Goal: Transaction & Acquisition: Purchase product/service

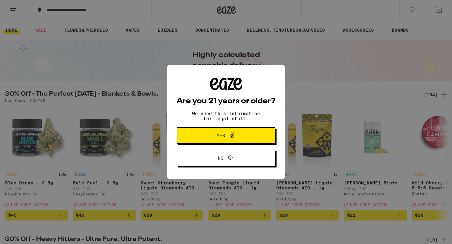
click at [245, 137] on span "Yes" at bounding box center [226, 136] width 48 height 8
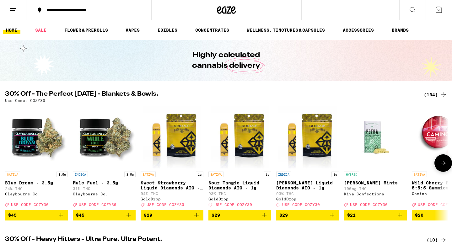
click at [446, 167] on icon at bounding box center [444, 164] width 8 height 8
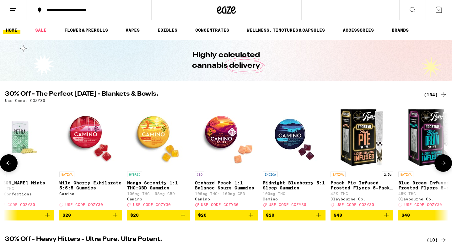
scroll to position [0, 374]
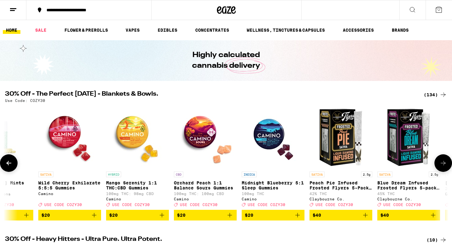
click at [139, 219] on span "$20" at bounding box center [137, 216] width 57 height 8
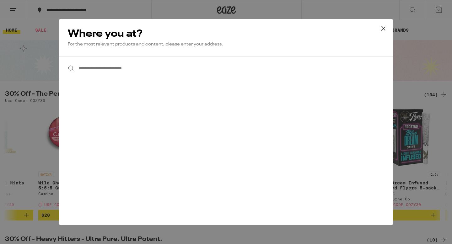
click at [130, 68] on input "**********" at bounding box center [226, 68] width 334 height 24
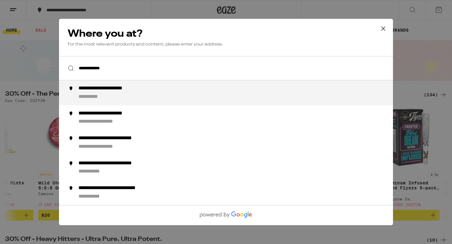
click at [114, 92] on div "**********" at bounding box center [116, 88] width 75 height 7
type input "**********"
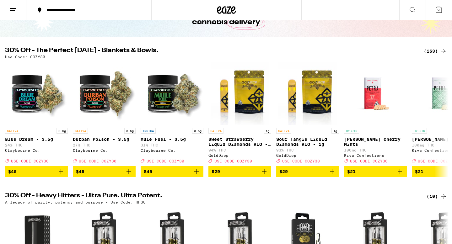
scroll to position [43, 0]
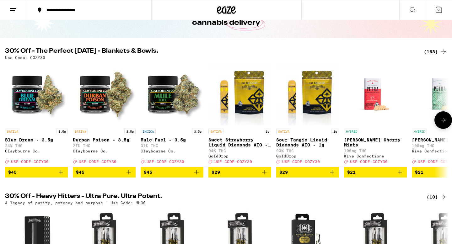
click at [445, 123] on icon at bounding box center [443, 120] width 5 height 4
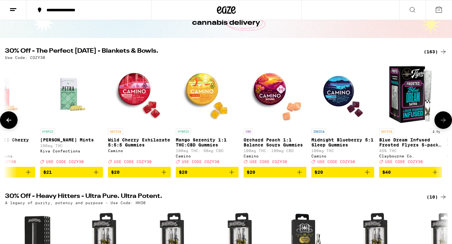
scroll to position [0, 374]
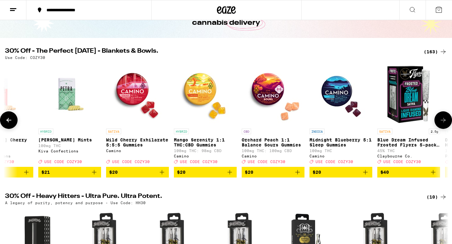
click at [208, 176] on span "$20" at bounding box center [205, 173] width 57 height 8
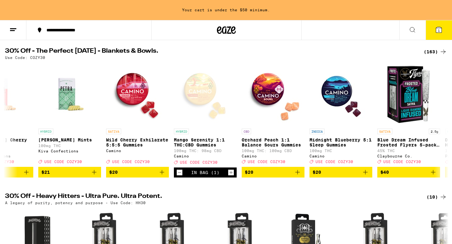
click at [439, 30] on span "1" at bounding box center [439, 31] width 2 height 4
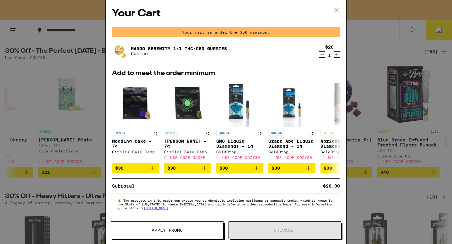
click at [187, 234] on button "Apply Promo" at bounding box center [167, 231] width 113 height 18
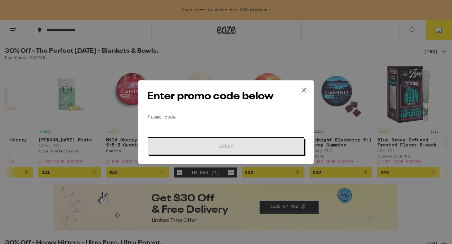
click at [199, 118] on input "Promo Code" at bounding box center [226, 116] width 158 height 9
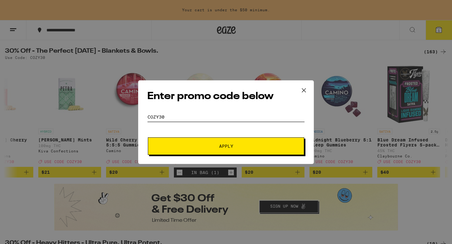
type input "COZY30"
click at [220, 144] on span "Apply" at bounding box center [226, 146] width 14 height 4
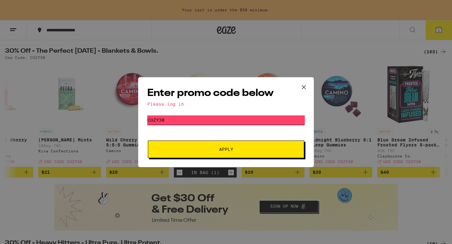
click at [200, 121] on input "COZY30" at bounding box center [226, 120] width 158 height 9
click at [186, 147] on span "Apply" at bounding box center [226, 149] width 113 height 4
click at [304, 85] on icon at bounding box center [303, 87] width 9 height 9
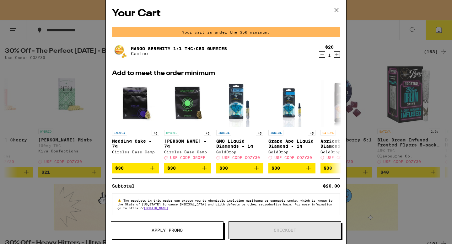
click at [337, 8] on icon at bounding box center [336, 9] width 9 height 9
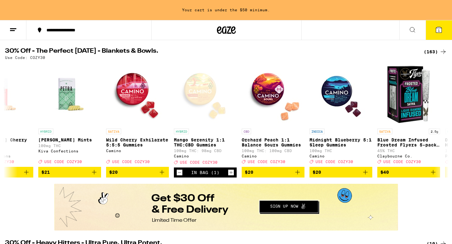
click at [224, 10] on div "Your cart is under the $50 minimum." at bounding box center [226, 10] width 452 height 20
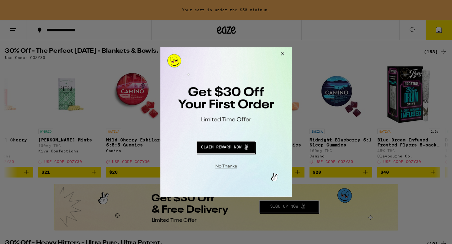
click at [225, 149] on button "Redirect to URL" at bounding box center [225, 146] width 109 height 15
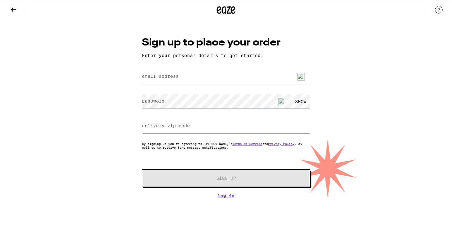
click at [183, 77] on input "email address" at bounding box center [226, 77] width 168 height 14
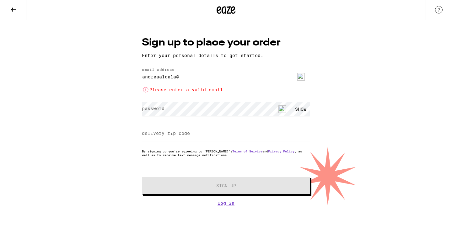
type input "andreaalcala@callutheran.edu"
type input "91316"
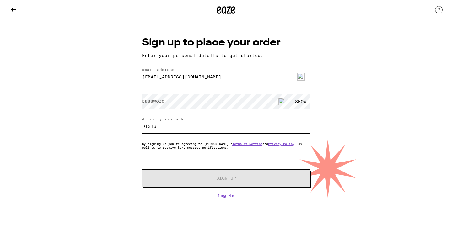
click at [174, 126] on input "91316" at bounding box center [226, 126] width 168 height 14
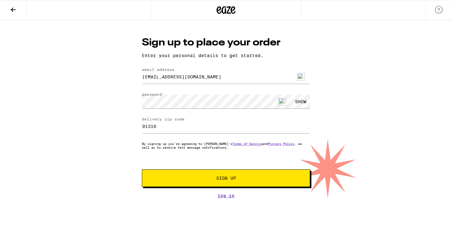
click at [299, 104] on div "SHOW" at bounding box center [301, 102] width 19 height 14
click at [233, 129] on input "91316" at bounding box center [226, 126] width 168 height 14
click at [252, 178] on span "Sign Up" at bounding box center [226, 178] width 125 height 4
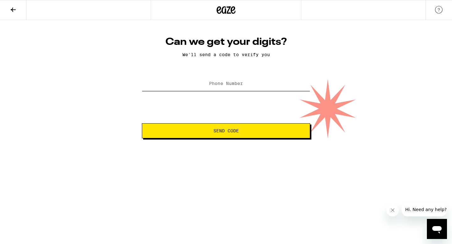
click at [223, 90] on input "Phone Number" at bounding box center [226, 84] width 168 height 14
type input "(805) 760-2685"
click at [234, 130] on span "Send Code" at bounding box center [226, 131] width 25 height 4
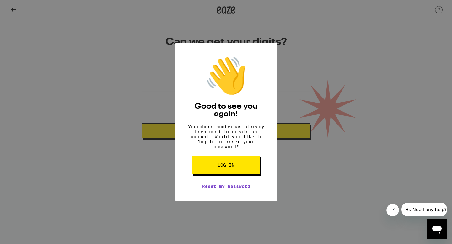
click at [220, 167] on span "Log in" at bounding box center [226, 165] width 17 height 4
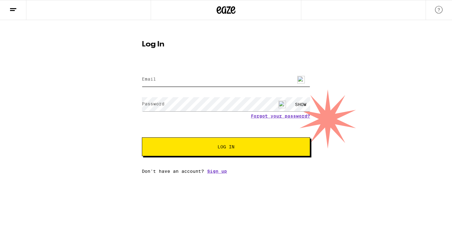
click at [178, 79] on input "Email" at bounding box center [226, 80] width 168 height 14
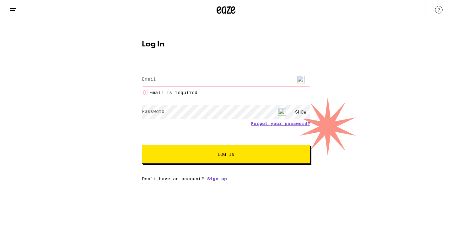
type input "andreaalcala@callutheran.edu"
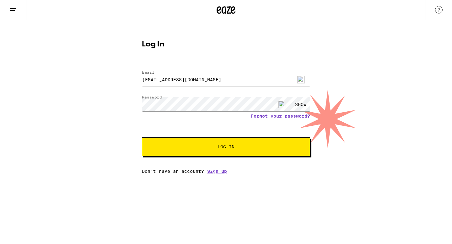
click at [200, 150] on button "Log In" at bounding box center [226, 147] width 168 height 19
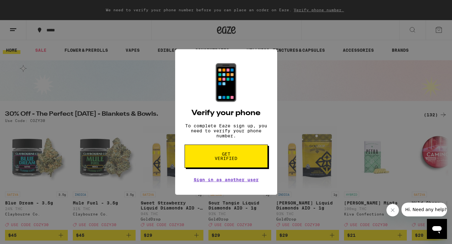
click at [216, 161] on span "Get verified" at bounding box center [226, 156] width 32 height 9
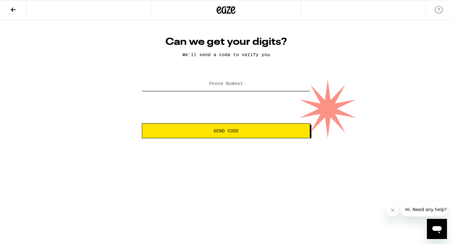
click at [222, 88] on input "Phone Number" at bounding box center [226, 84] width 168 height 14
type input "(805) 760-2685"
click at [205, 135] on button "Send Code" at bounding box center [226, 130] width 168 height 15
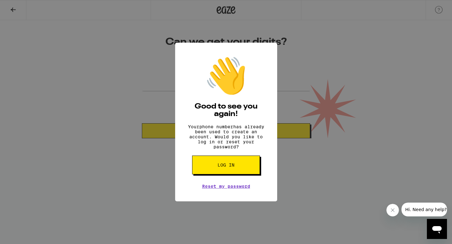
click at [220, 167] on span "Log in" at bounding box center [226, 165] width 17 height 4
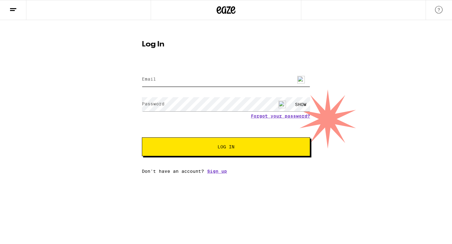
click at [220, 85] on input "Email" at bounding box center [226, 80] width 168 height 14
type input "andreaalcala5060@gmail.com"
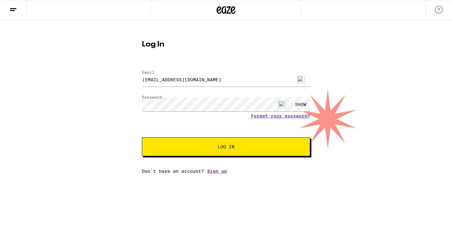
click at [214, 147] on span "Log In" at bounding box center [226, 147] width 118 height 4
